Goal: Task Accomplishment & Management: Manage account settings

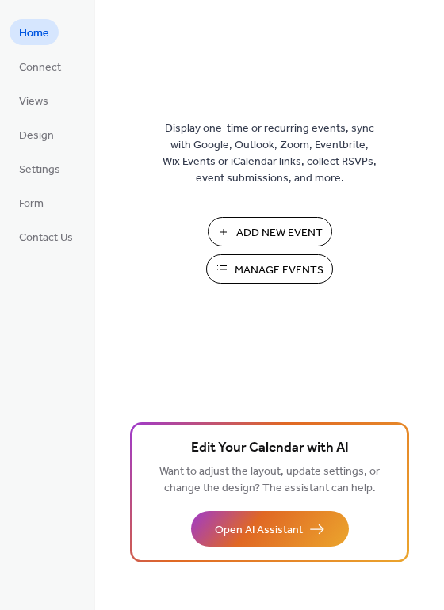
click at [266, 265] on span "Manage Events" at bounding box center [279, 270] width 89 height 17
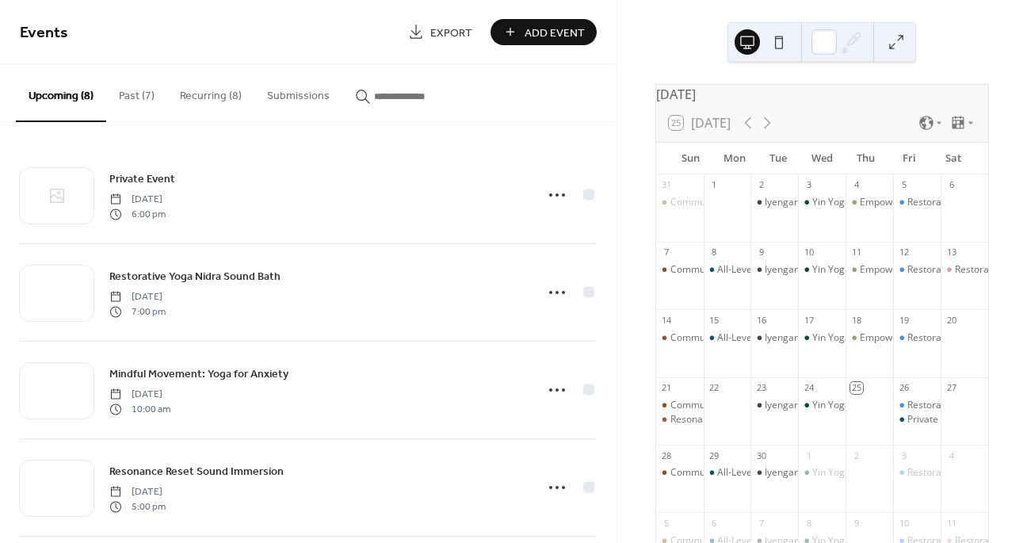
click at [224, 94] on button "Recurring (8)" at bounding box center [210, 92] width 87 height 56
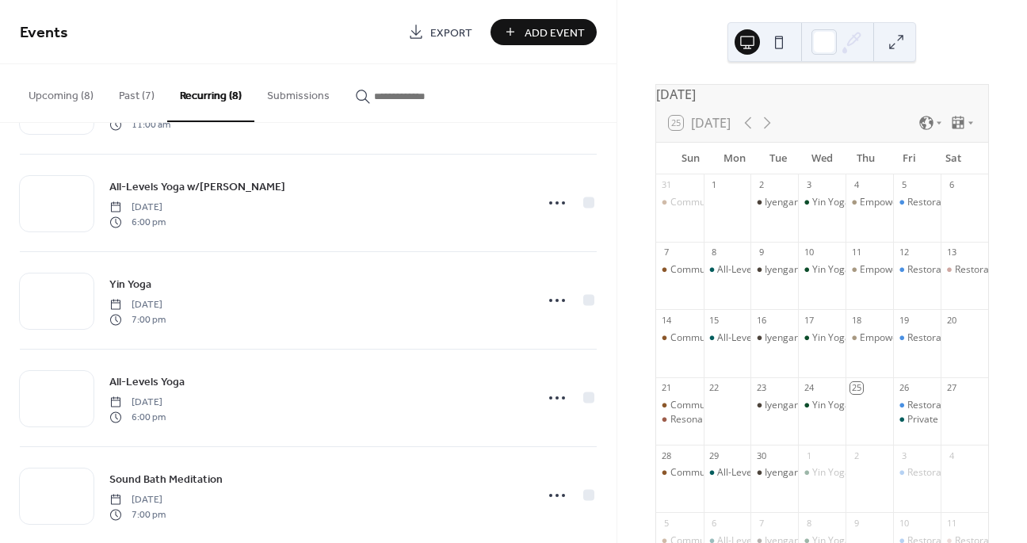
scroll to position [406, 0]
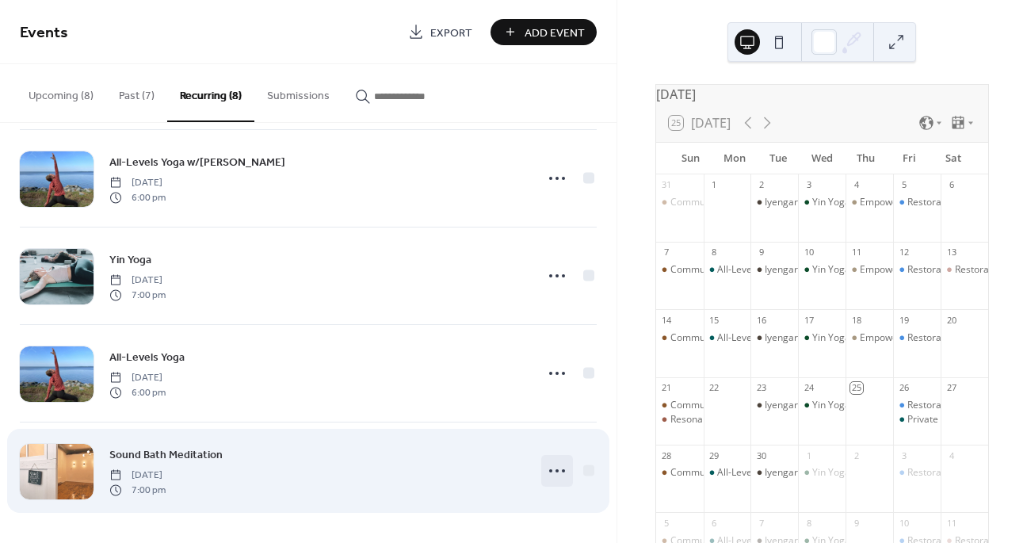
click at [555, 471] on circle at bounding box center [556, 470] width 3 height 3
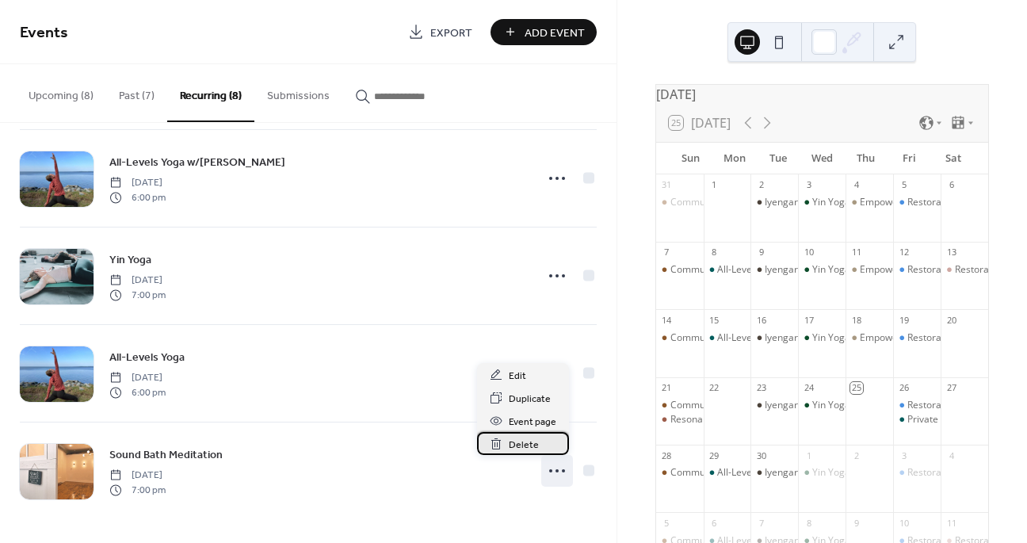
click at [521, 441] on span "Delete" at bounding box center [524, 445] width 30 height 17
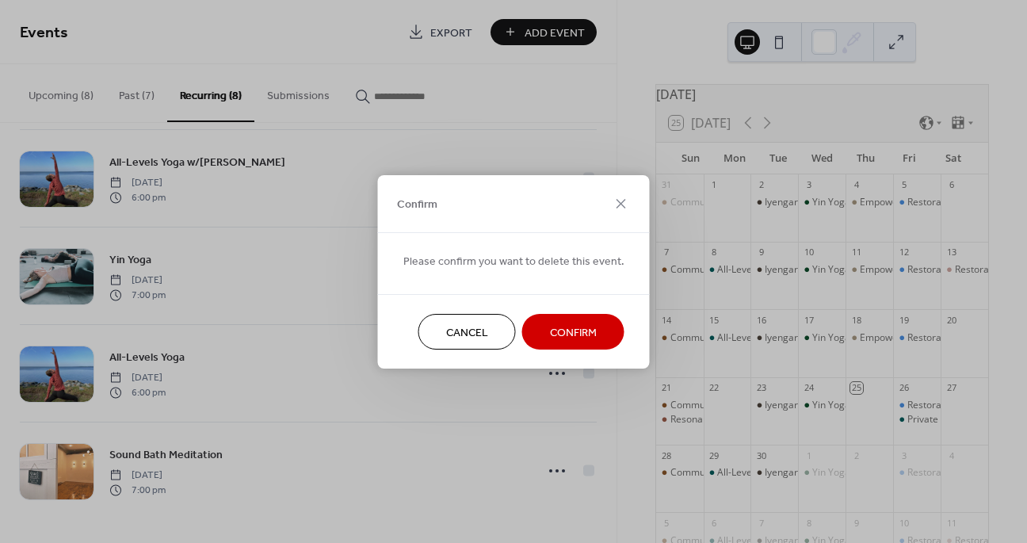
click at [567, 339] on span "Confirm" at bounding box center [573, 332] width 47 height 17
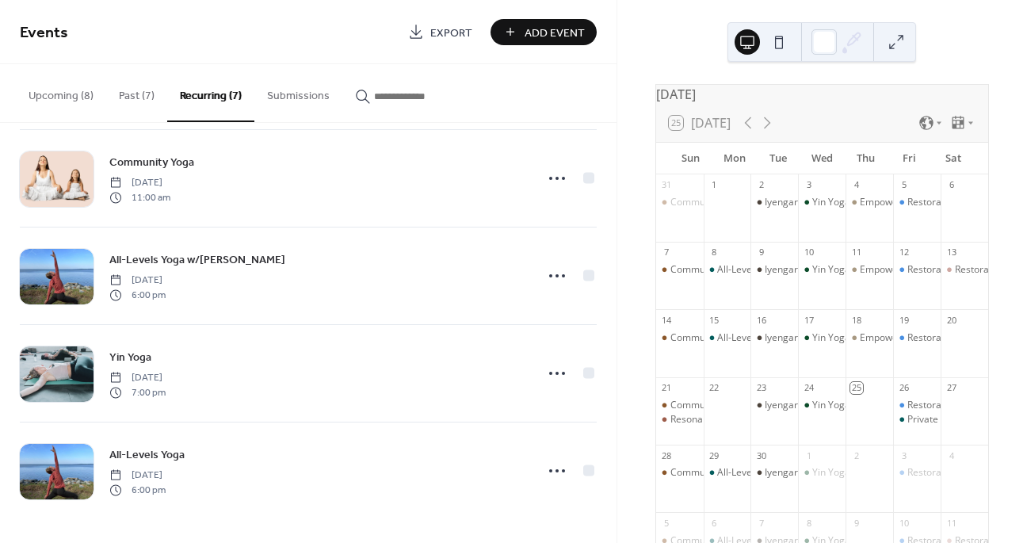
scroll to position [309, 0]
